Goal: Navigation & Orientation: Find specific page/section

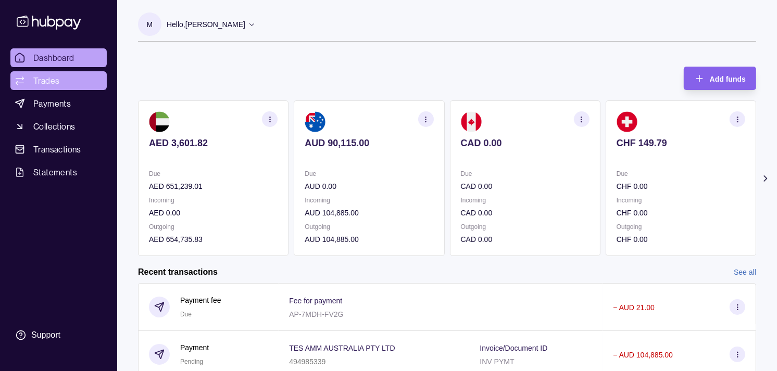
click at [37, 71] on link "Trades" at bounding box center [58, 80] width 96 height 19
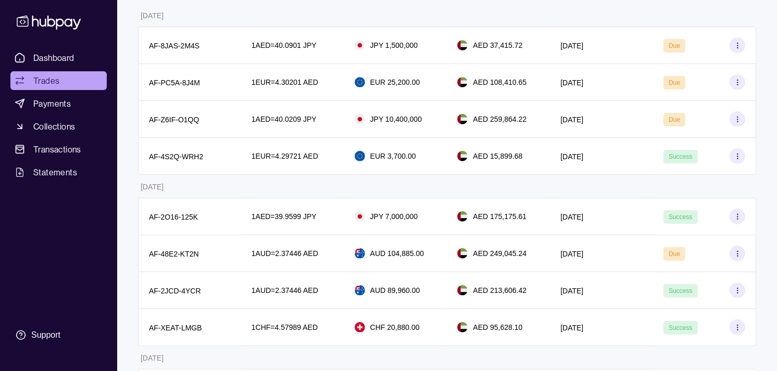
scroll to position [168, 0]
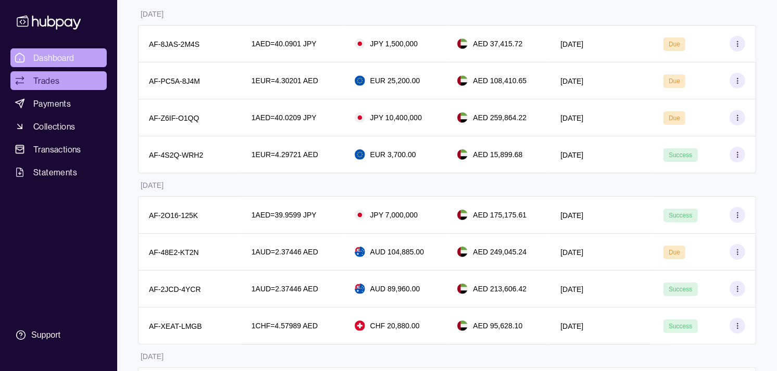
click at [87, 55] on link "Dashboard" at bounding box center [58, 57] width 96 height 19
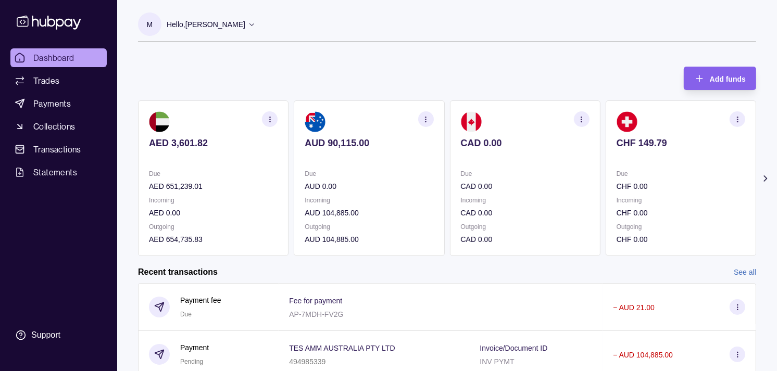
click at [655, 134] on section "CHF 149.79 Due CHF 0.00 Incoming CHF 0.00 Outgoing CHF 0.00" at bounding box center [681, 179] width 151 height 156
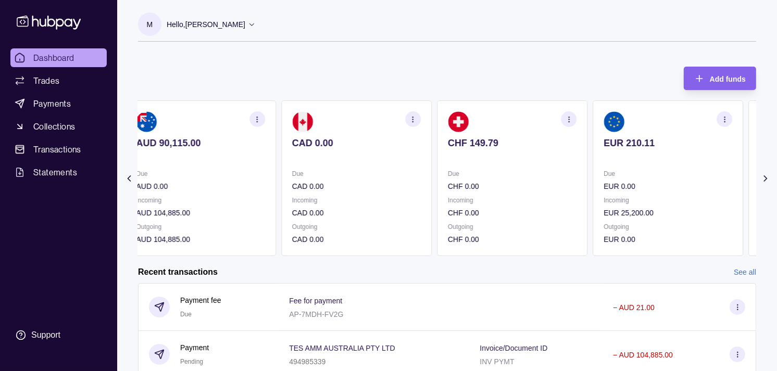
click at [639, 135] on section "EUR 210.11 Due EUR 0.00 Incoming EUR 25,200.00 Outgoing EUR 0.00" at bounding box center [668, 179] width 151 height 156
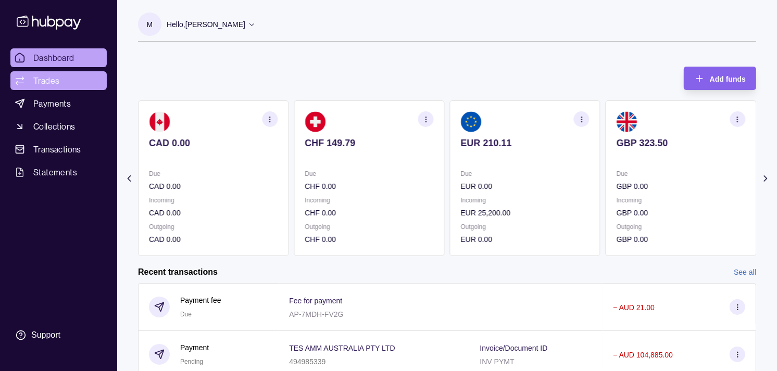
click at [52, 76] on span "Trades" at bounding box center [46, 80] width 26 height 13
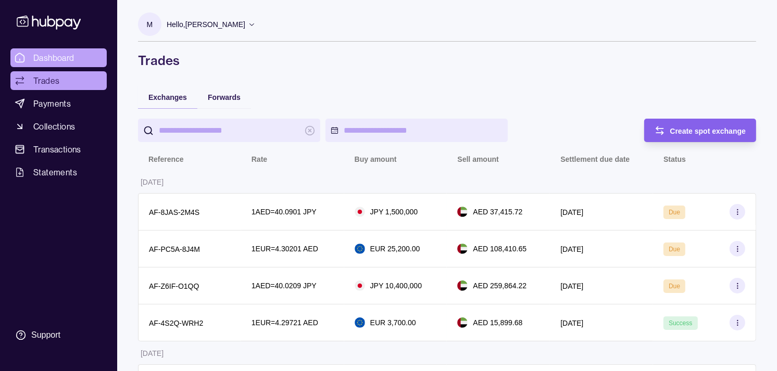
click at [63, 56] on span "Dashboard" at bounding box center [53, 58] width 41 height 13
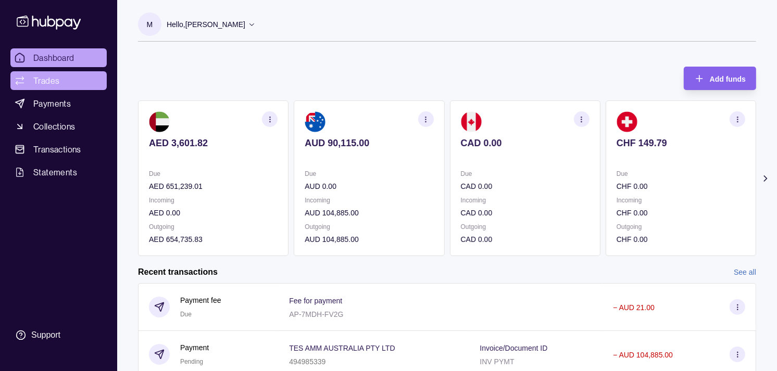
click at [72, 80] on link "Trades" at bounding box center [58, 80] width 96 height 19
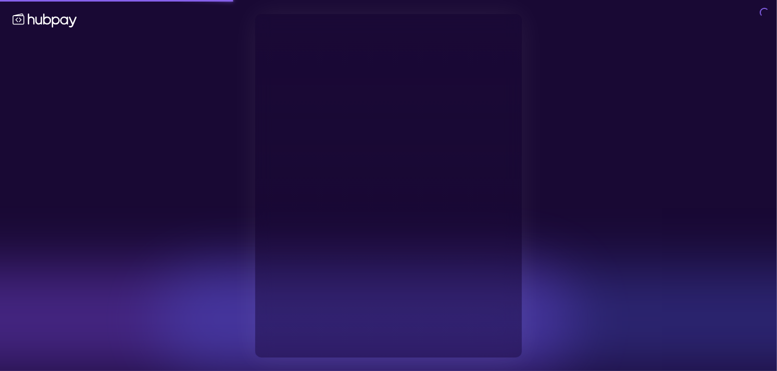
type input "**********"
